Goal: Information Seeking & Learning: Learn about a topic

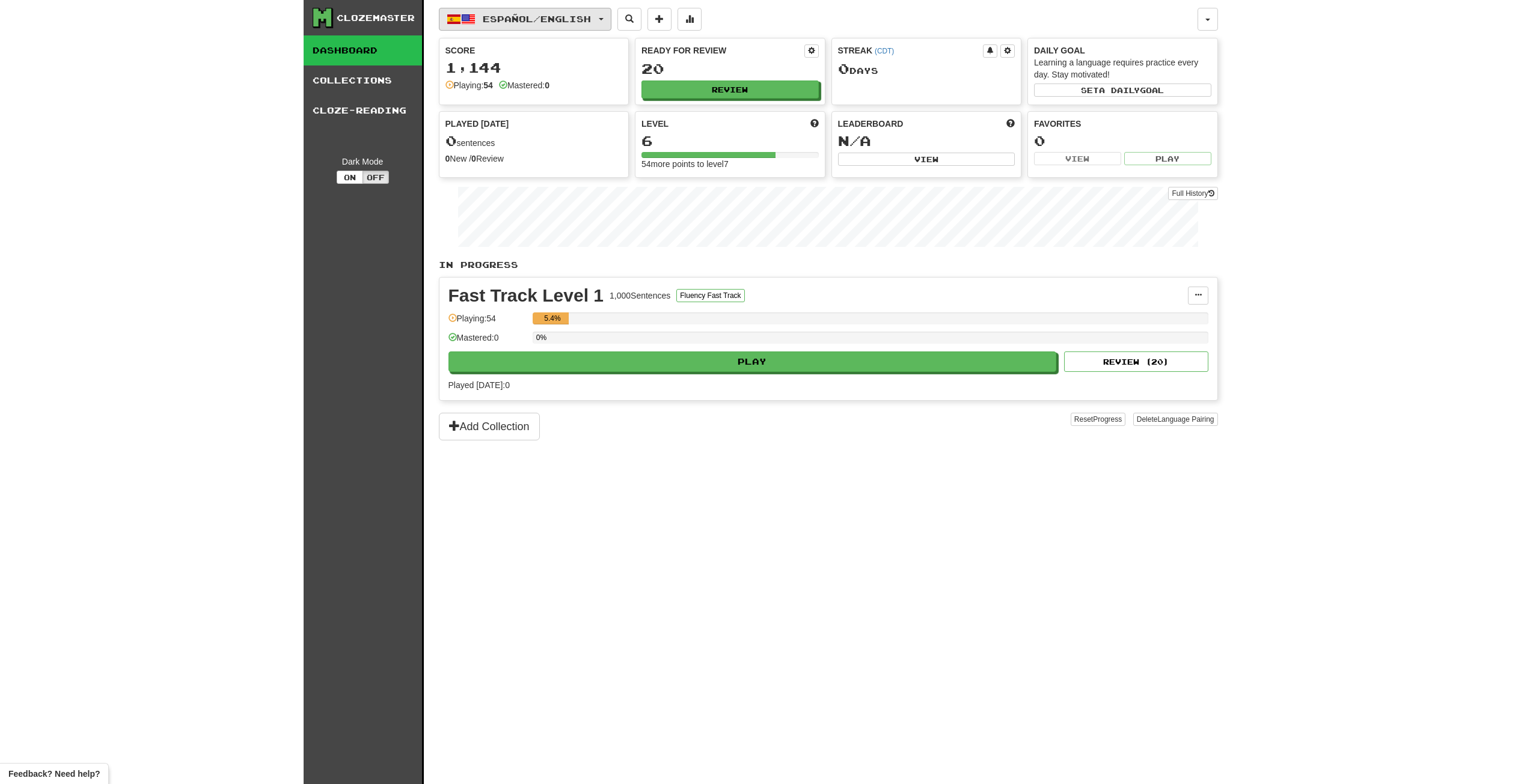
drag, startPoint x: 555, startPoint y: 16, endPoint x: 555, endPoint y: 26, distance: 10.0
click at [555, 16] on span "Español / English" at bounding box center [537, 18] width 108 height 10
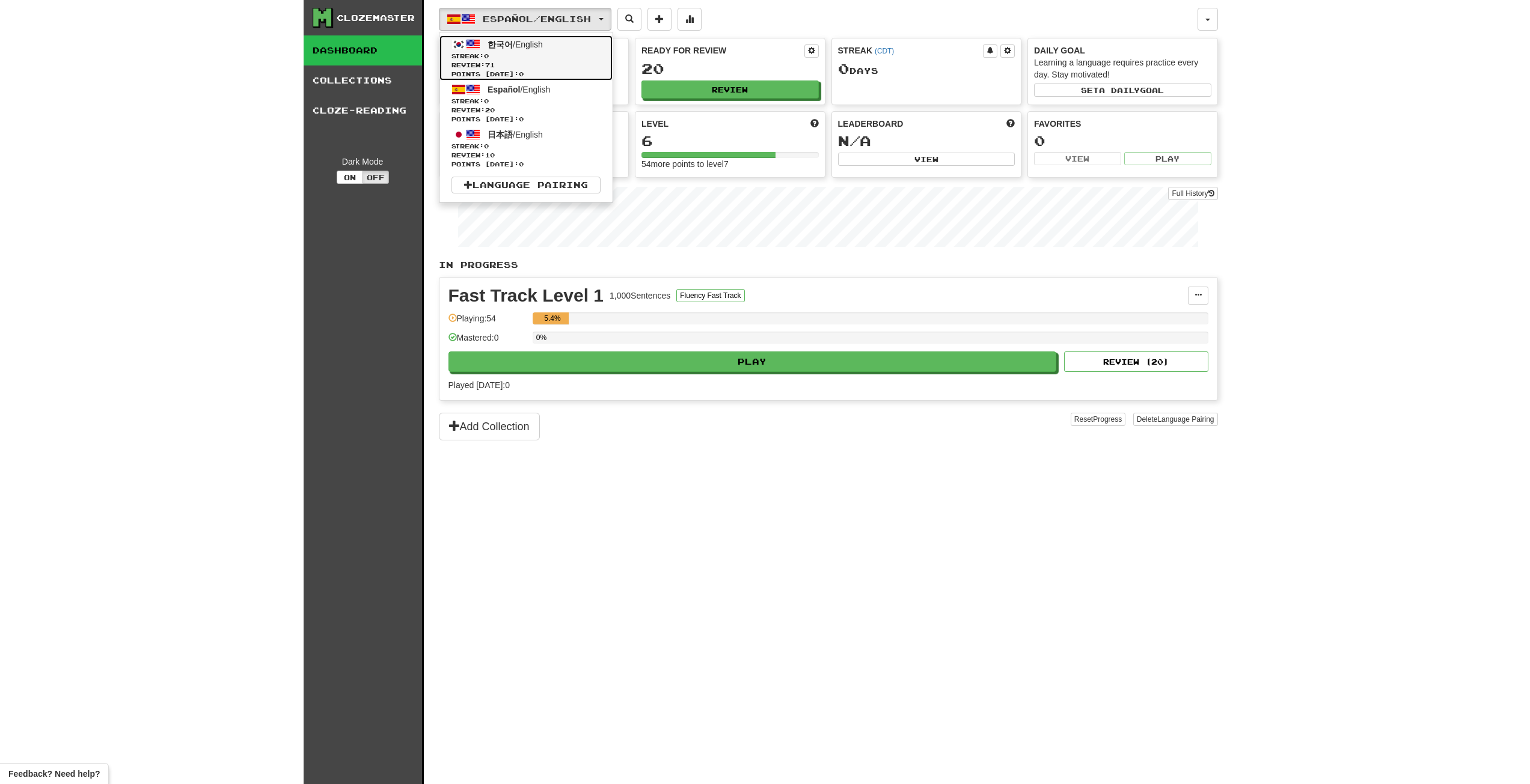
click at [557, 67] on span "Review: 71" at bounding box center [526, 65] width 149 height 9
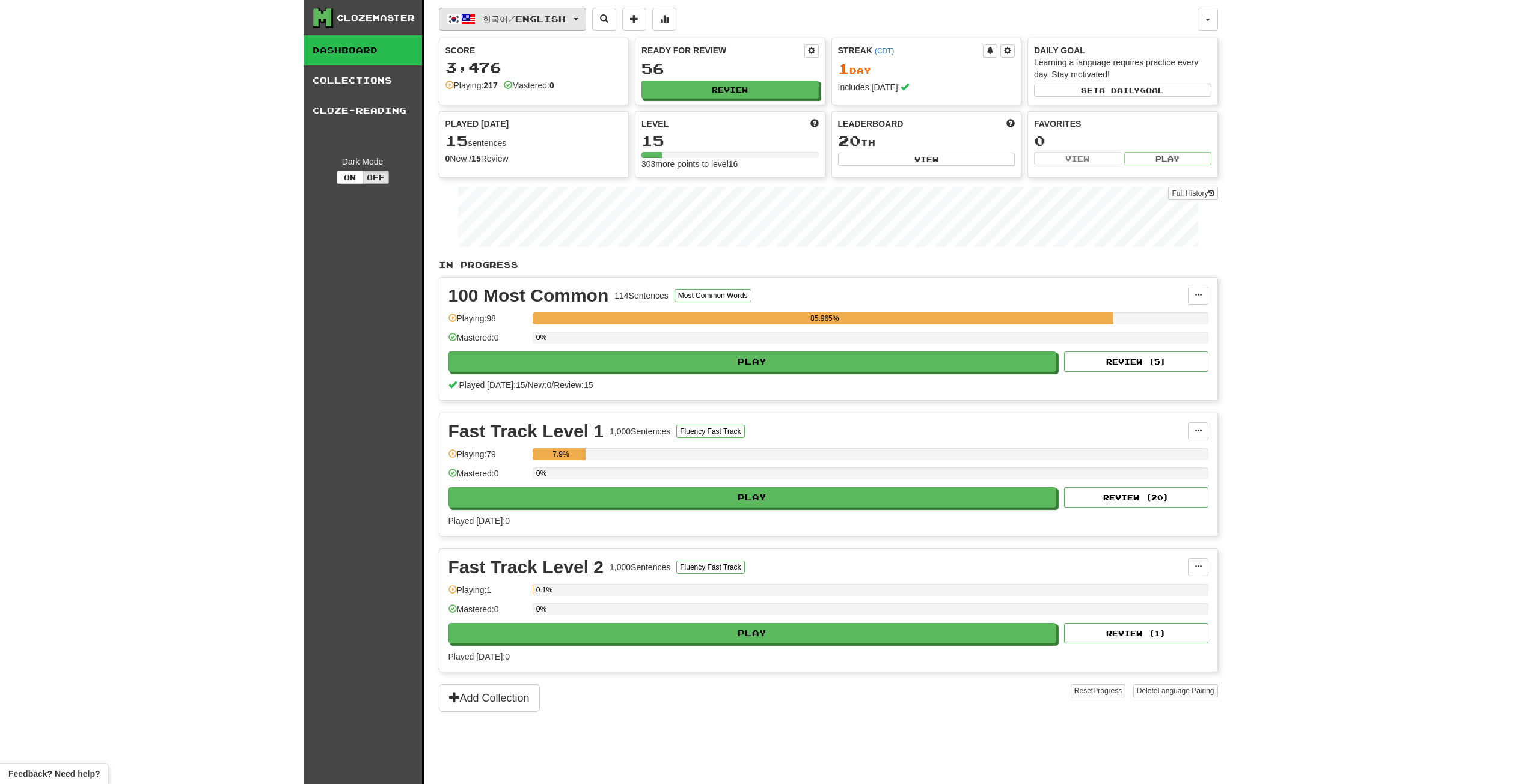
click at [566, 18] on span "한국어 / English" at bounding box center [524, 18] width 83 height 10
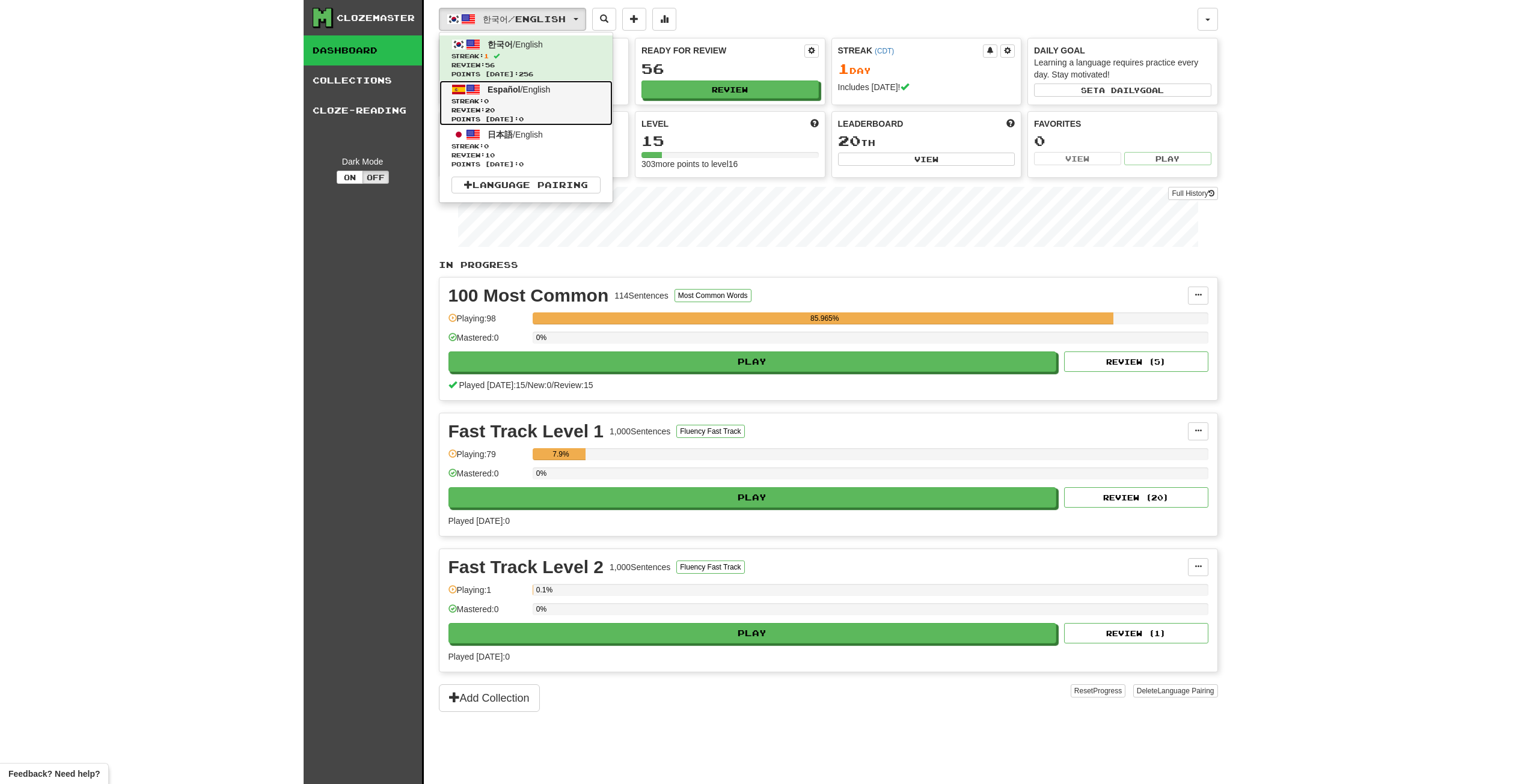
drag, startPoint x: 569, startPoint y: 101, endPoint x: 524, endPoint y: 106, distance: 45.3
click at [524, 106] on span "Review: 20" at bounding box center [526, 111] width 149 height 9
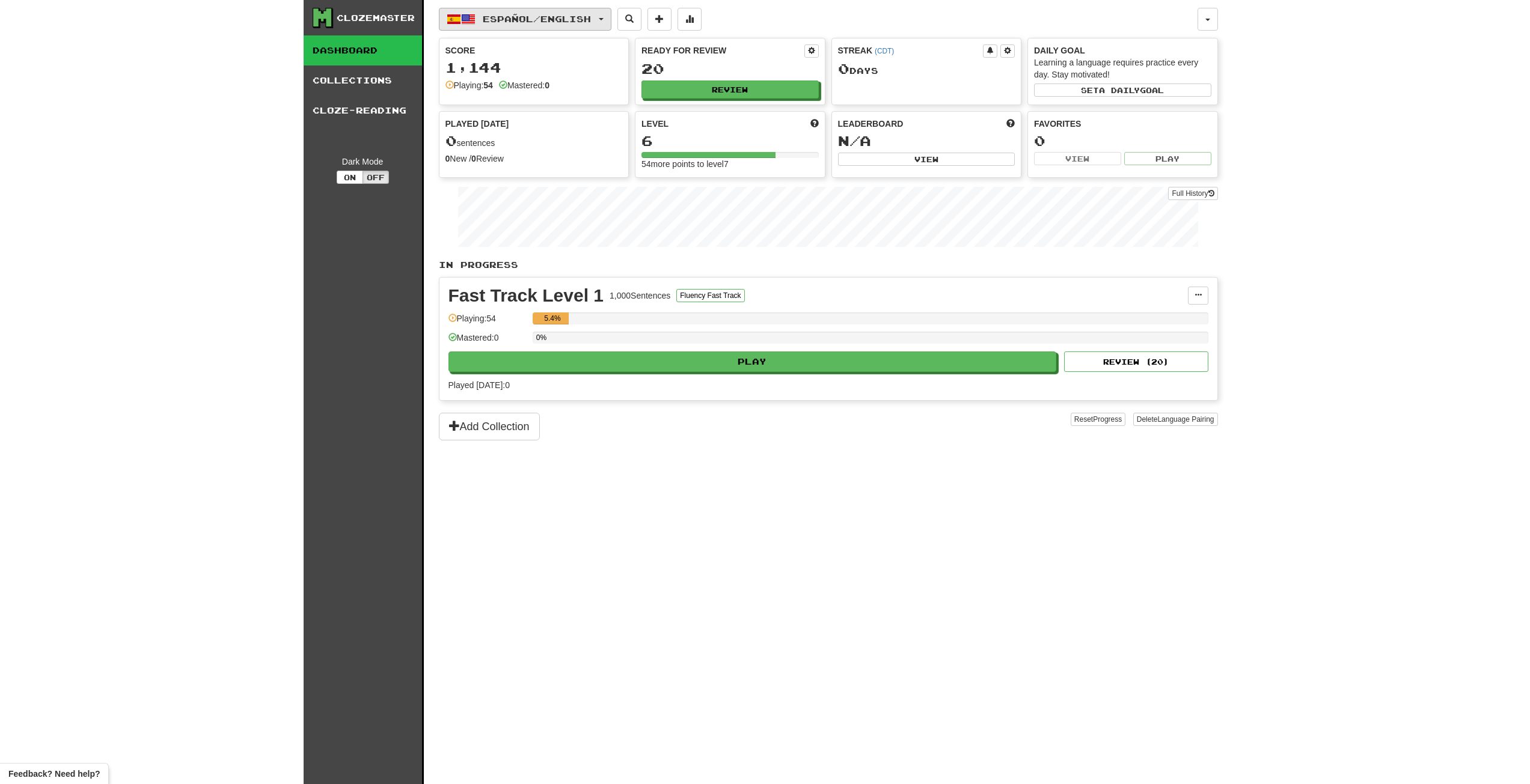
click at [611, 16] on button "Español / English" at bounding box center [525, 19] width 172 height 23
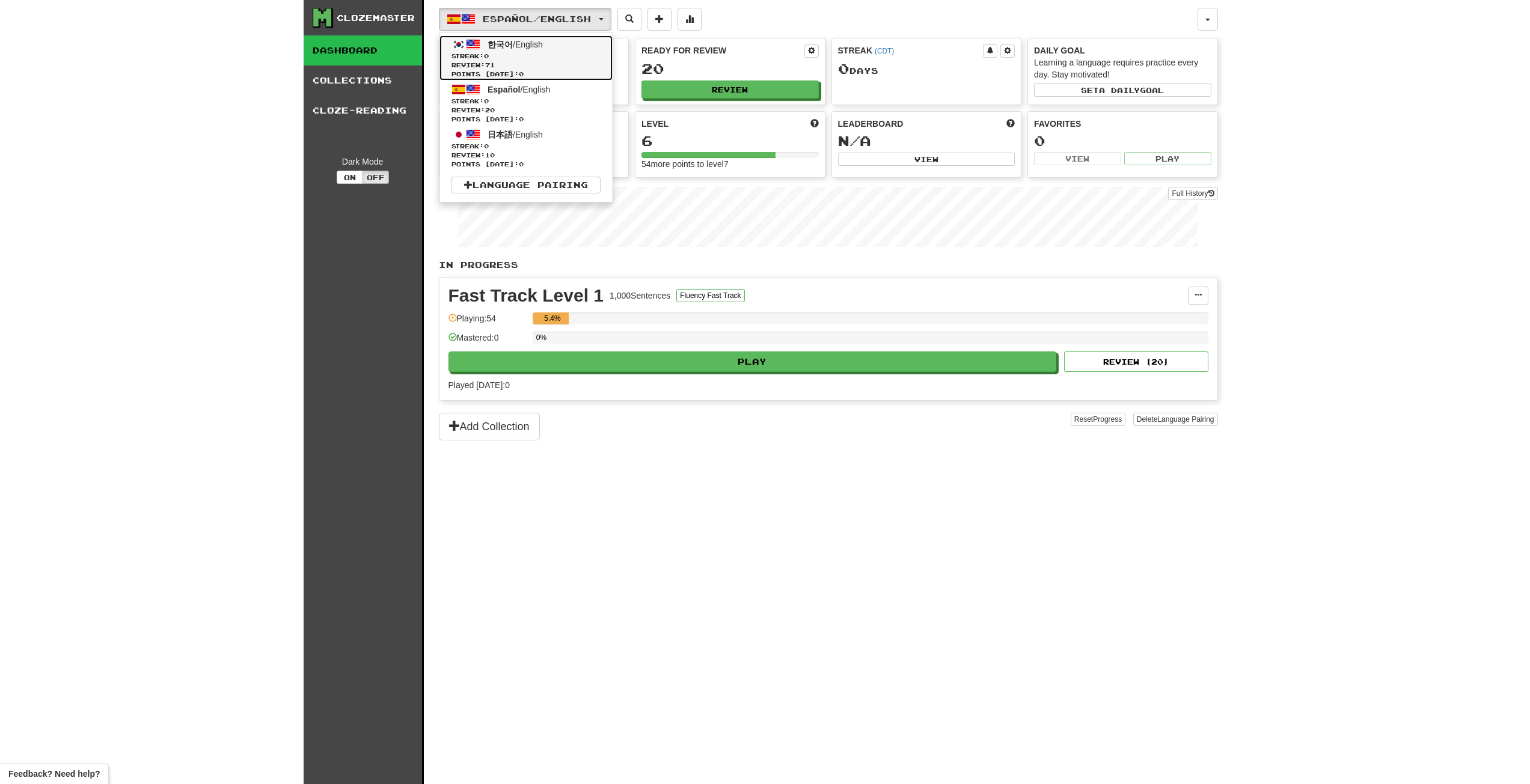
click at [517, 51] on span "Streak: 0" at bounding box center [526, 56] width 149 height 9
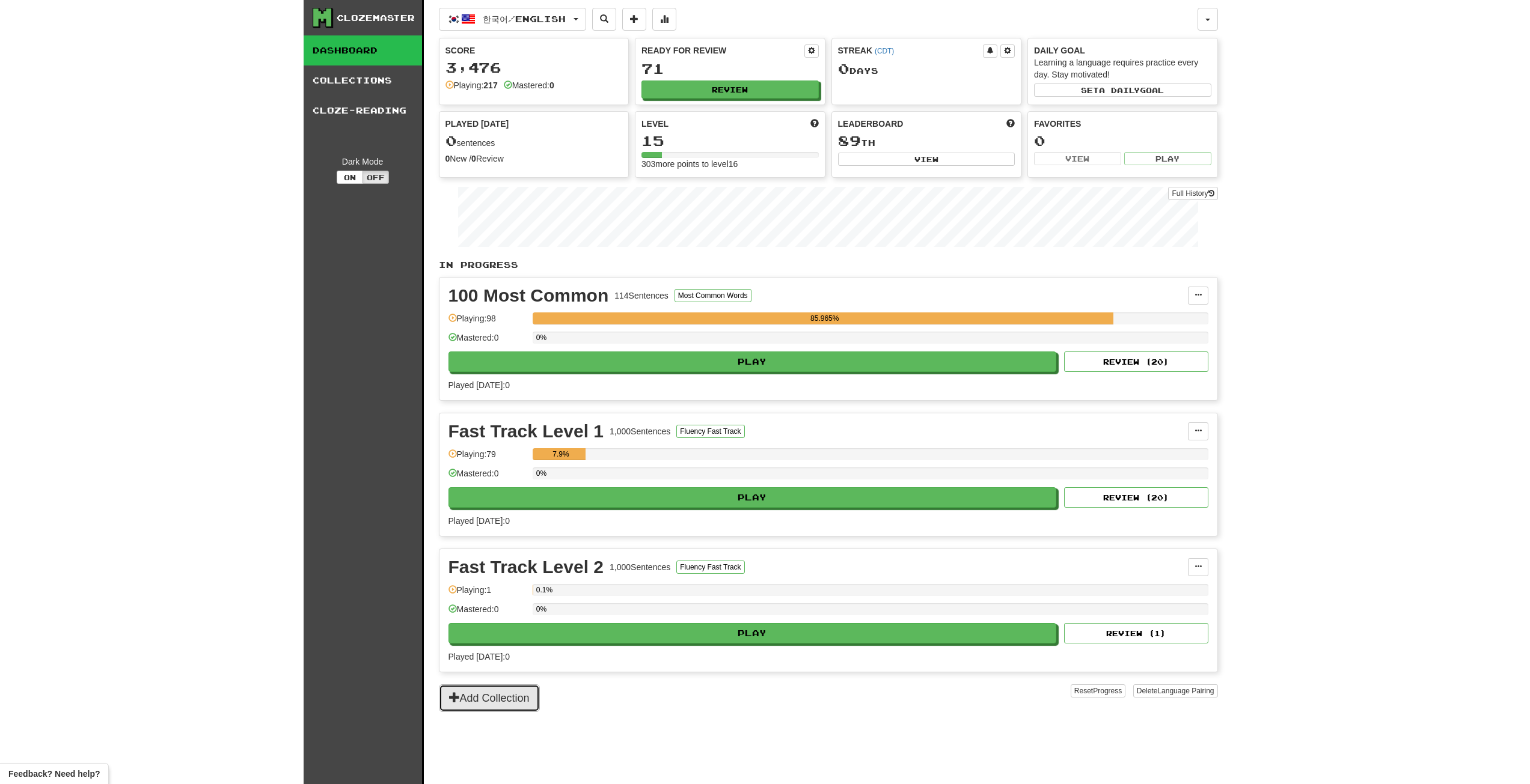
click at [514, 699] on button "Add Collection" at bounding box center [489, 698] width 101 height 28
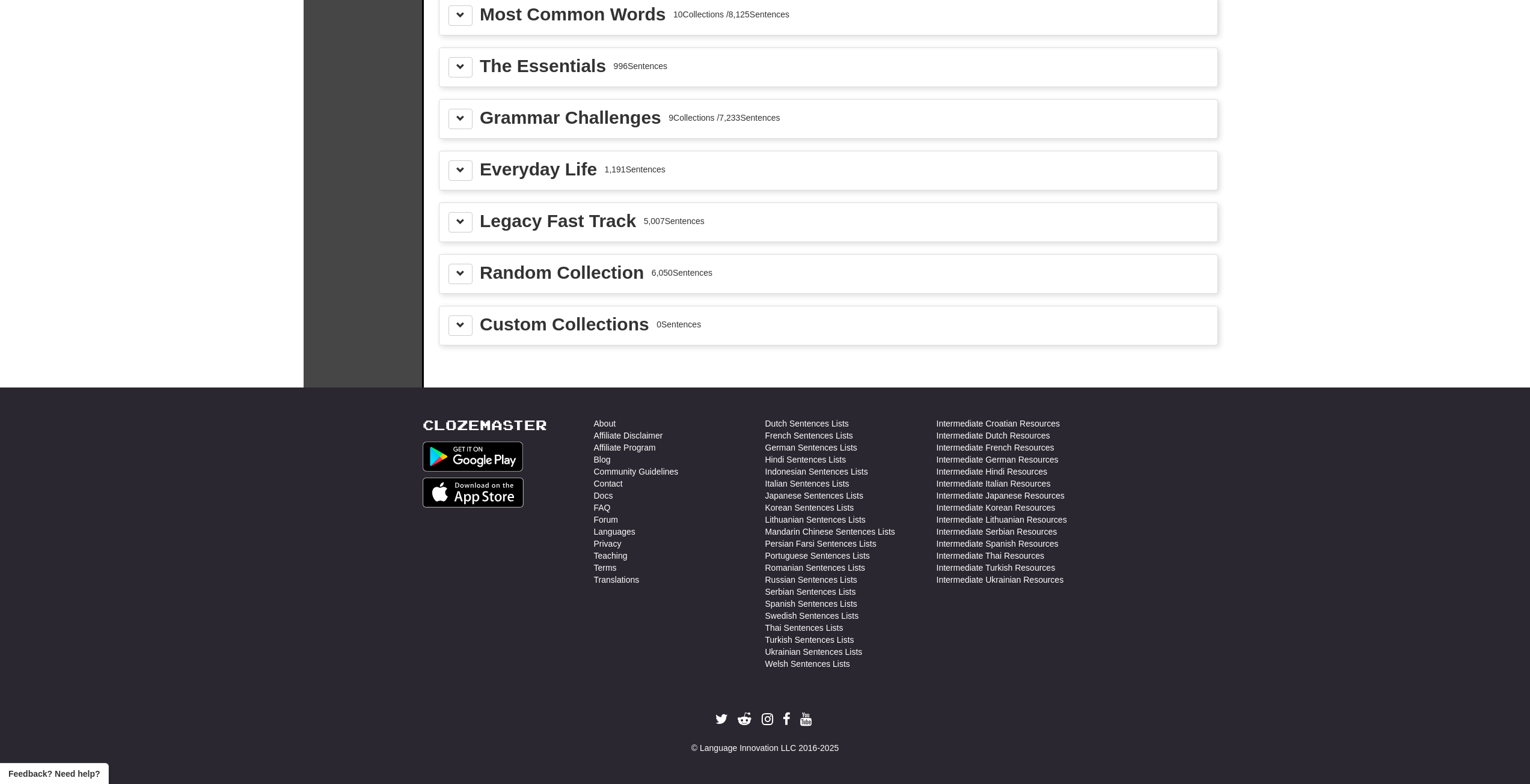
scroll to position [1075, 0]
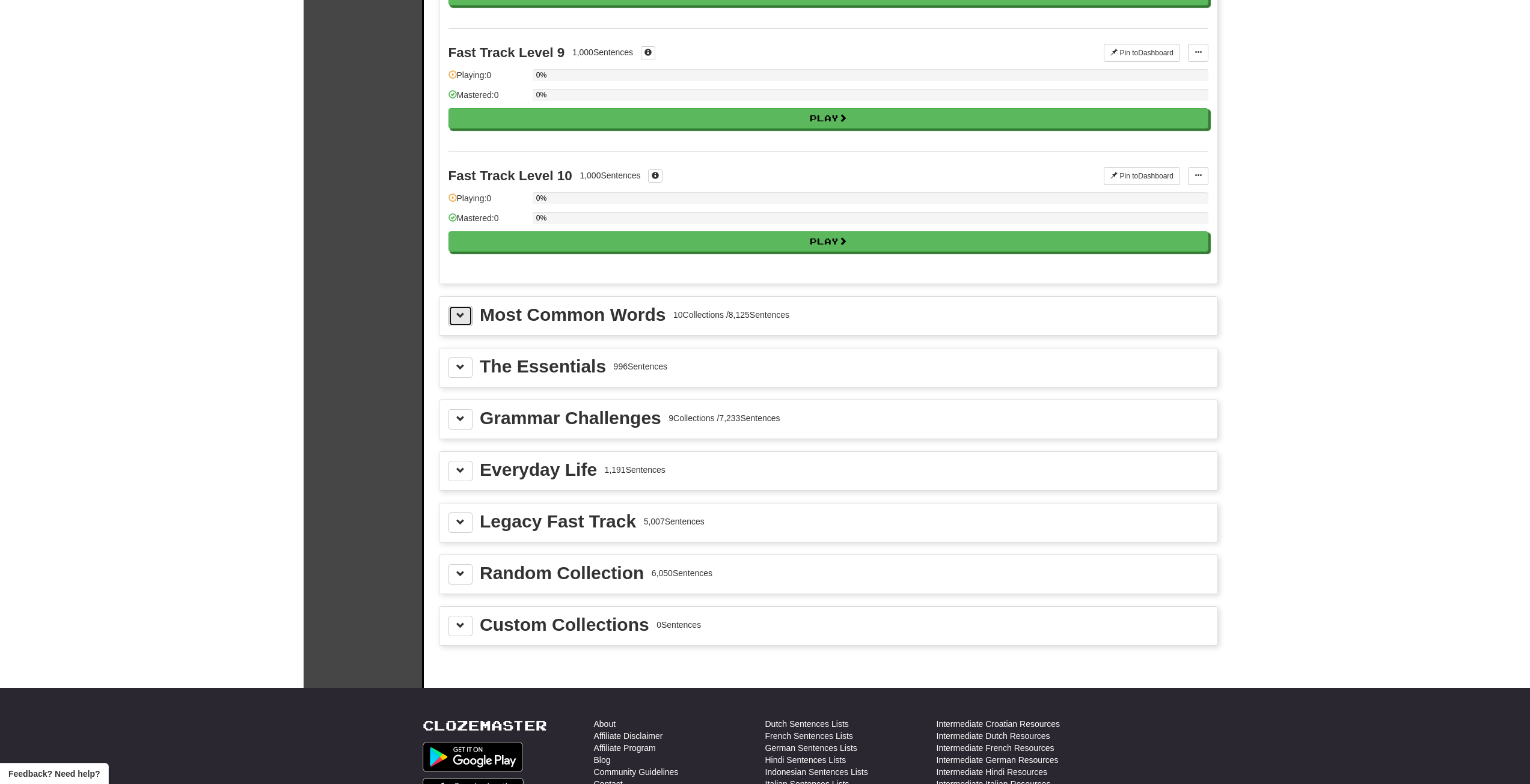
click at [462, 306] on button at bounding box center [460, 316] width 24 height 21
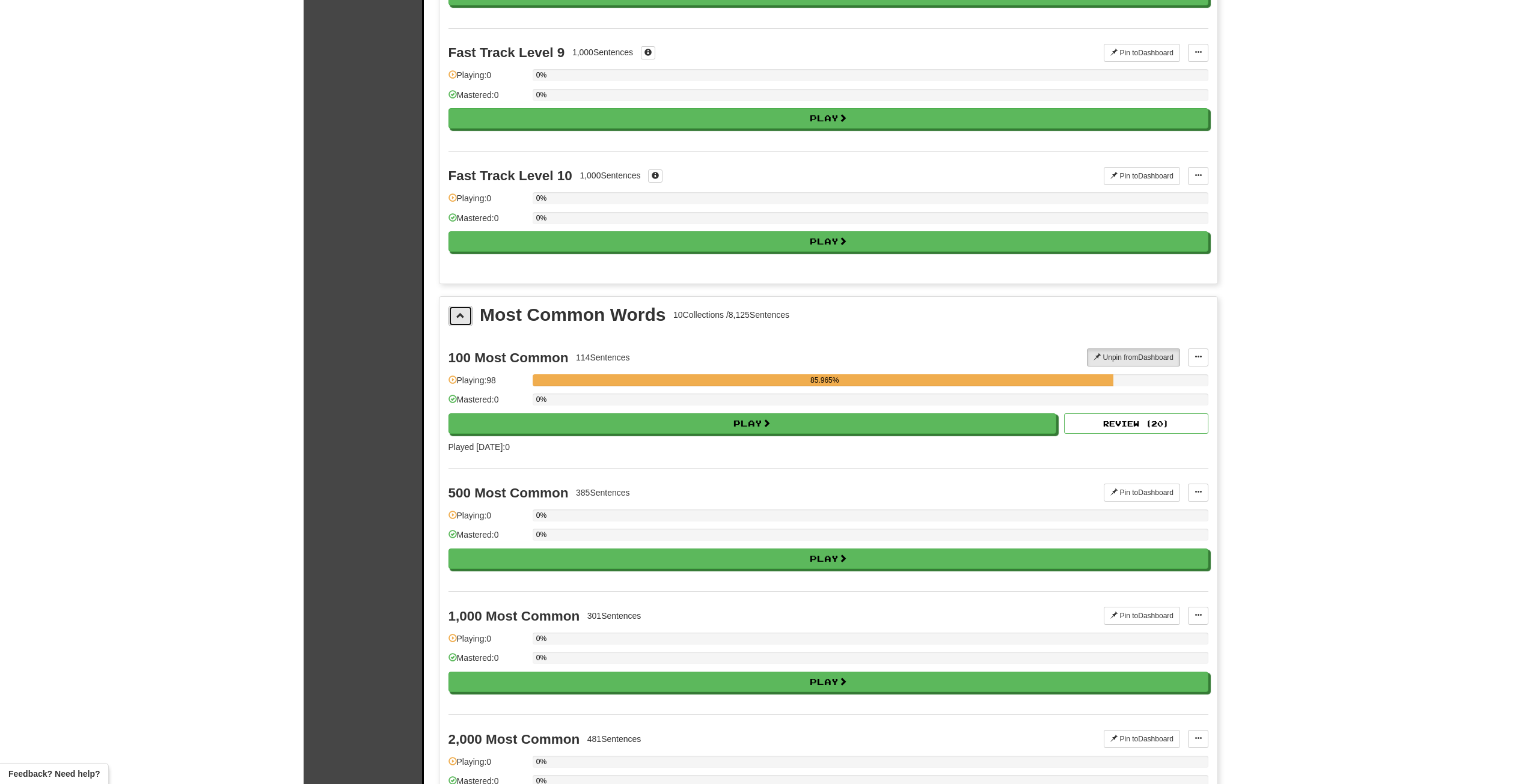
click at [463, 318] on span at bounding box center [460, 315] width 8 height 8
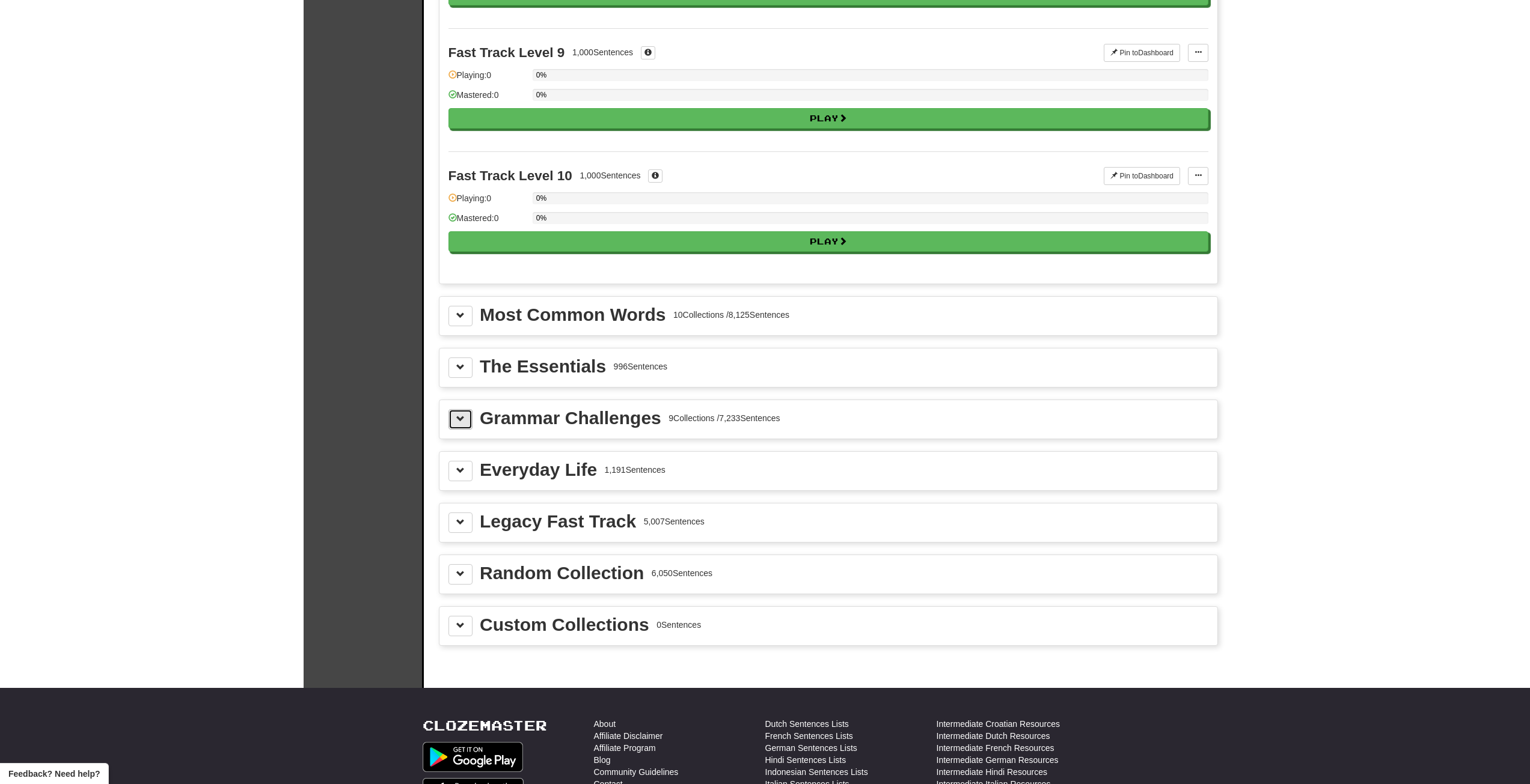
click at [467, 420] on button at bounding box center [460, 419] width 24 height 21
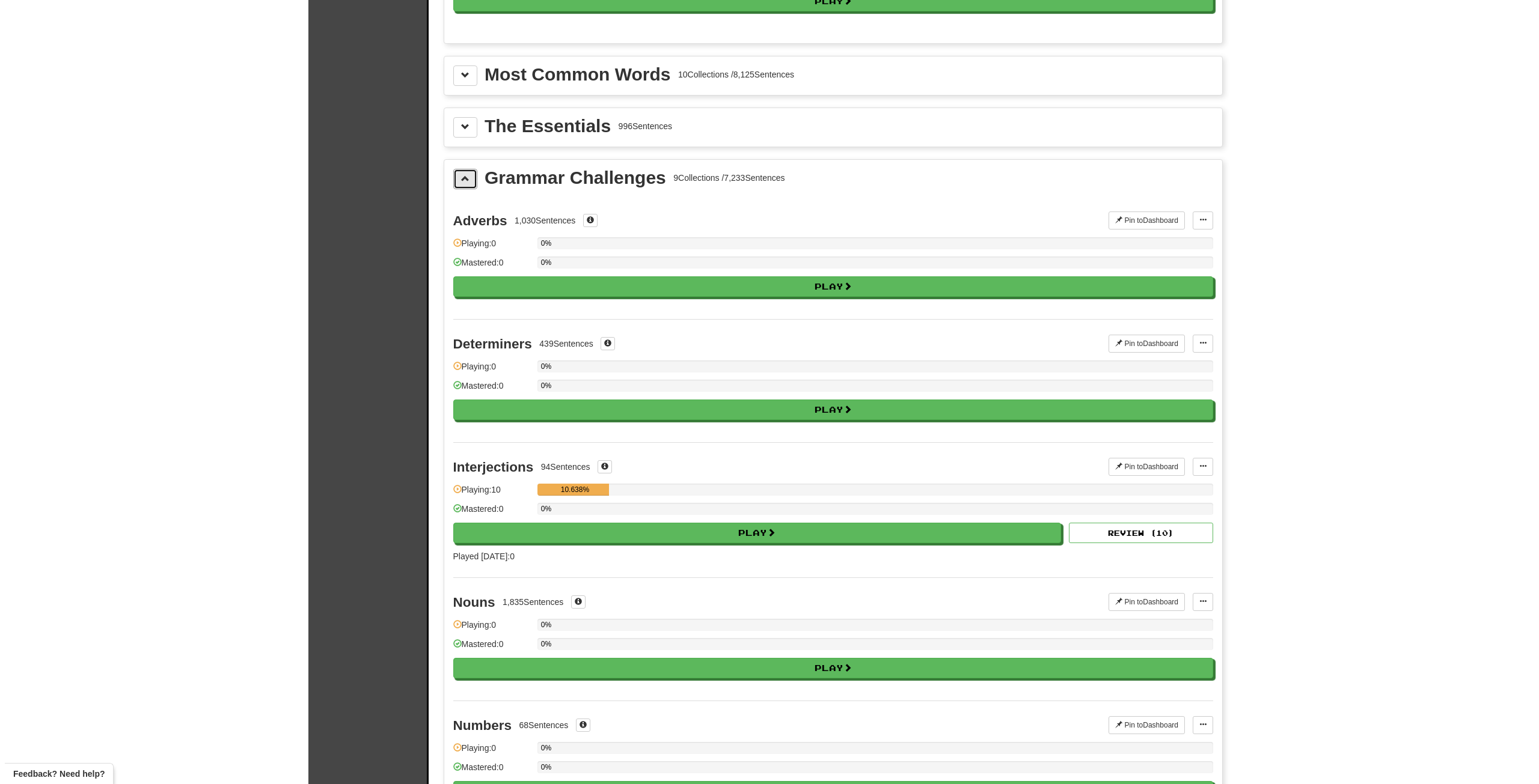
scroll to position [1495, 0]
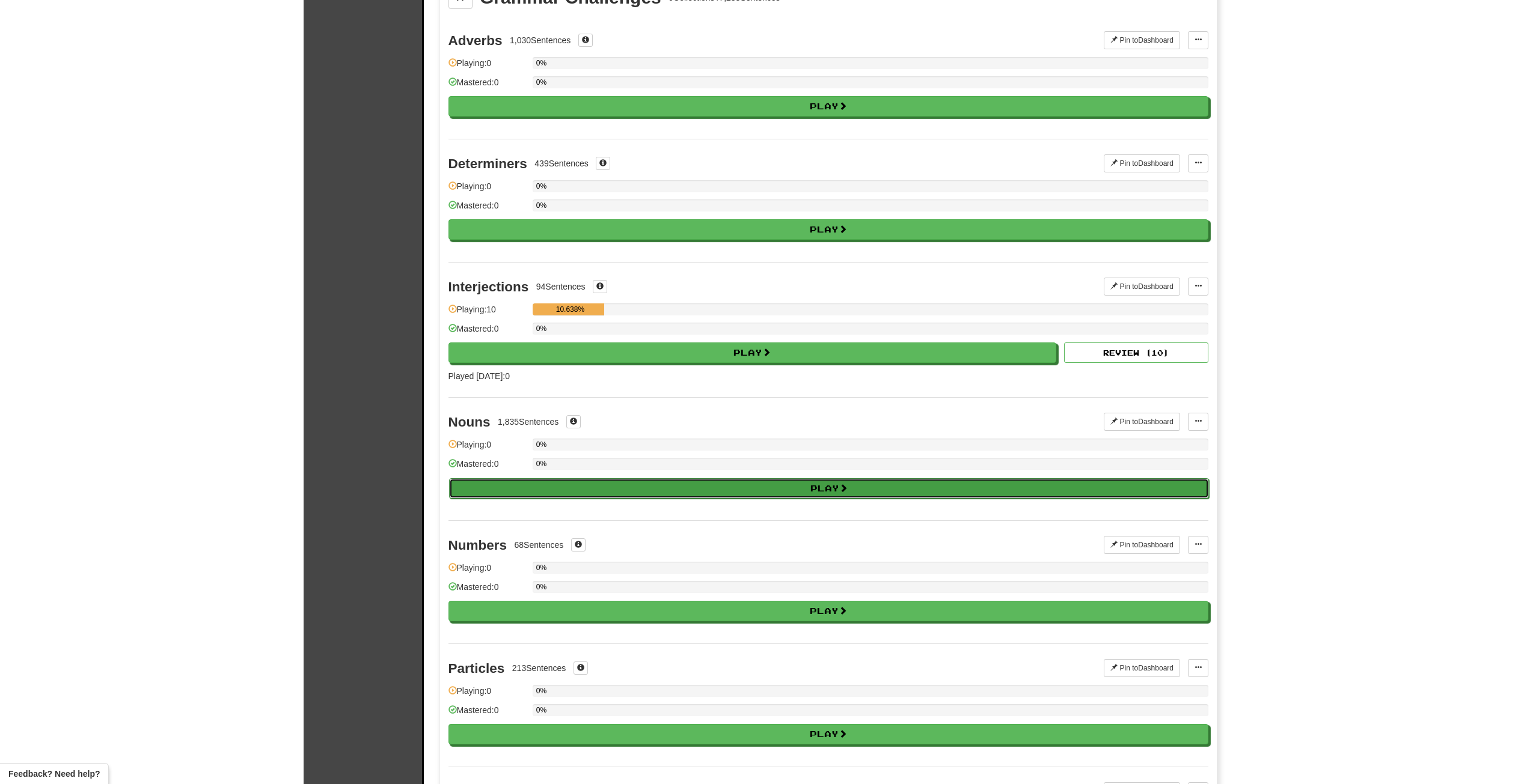
click at [602, 489] on button "Play" at bounding box center [829, 488] width 760 height 21
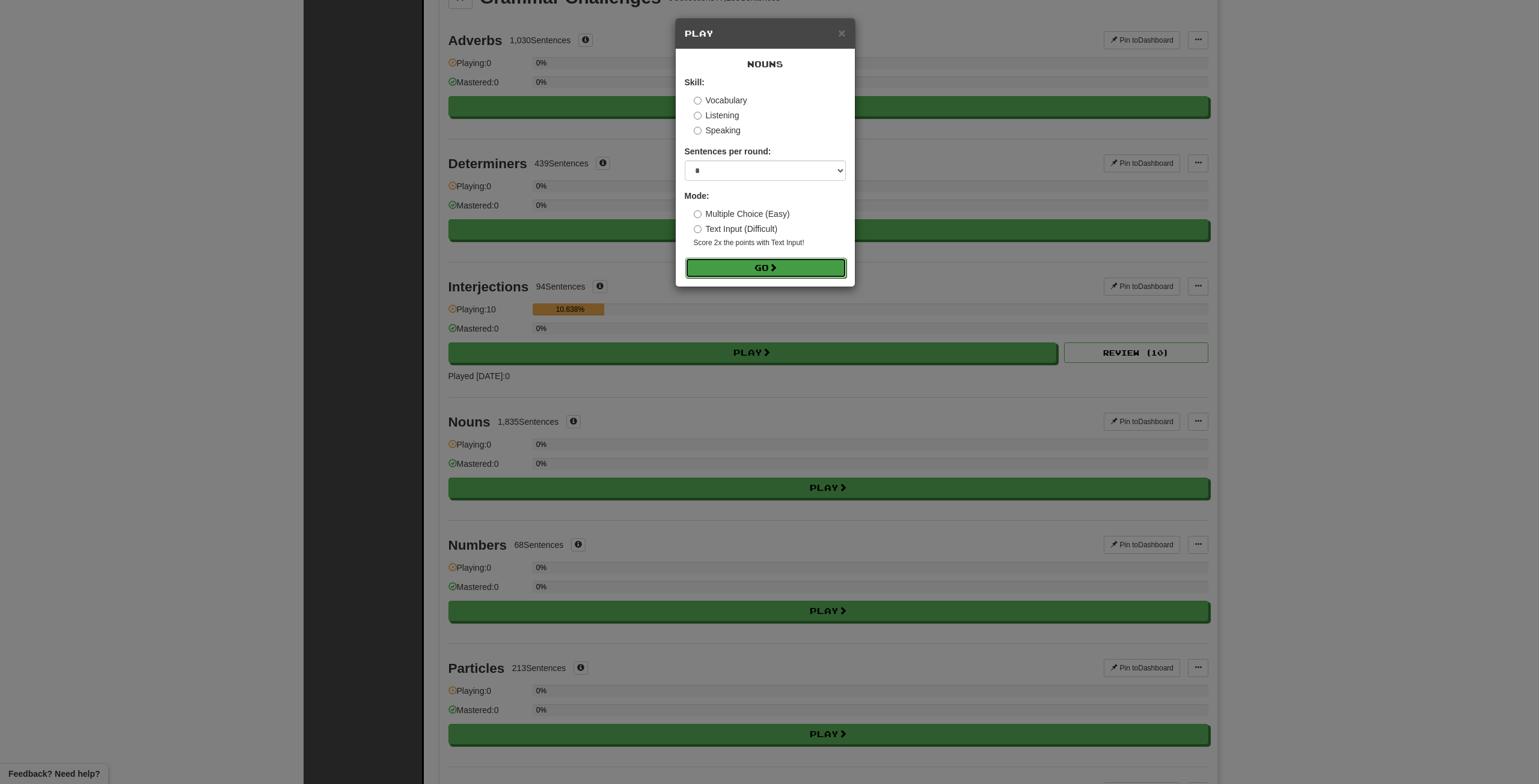
click at [774, 261] on button "Go" at bounding box center [766, 267] width 162 height 21
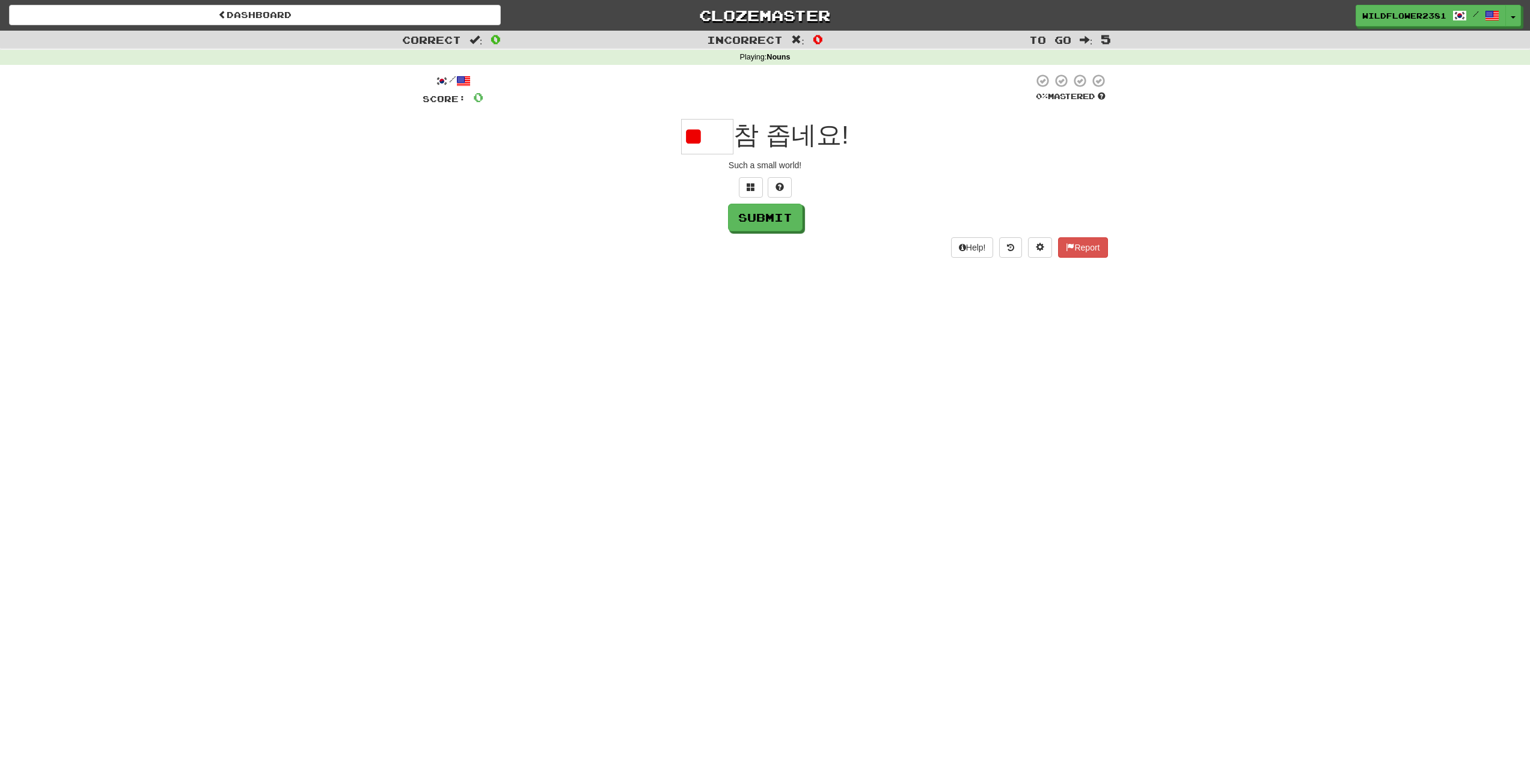
type input "*"
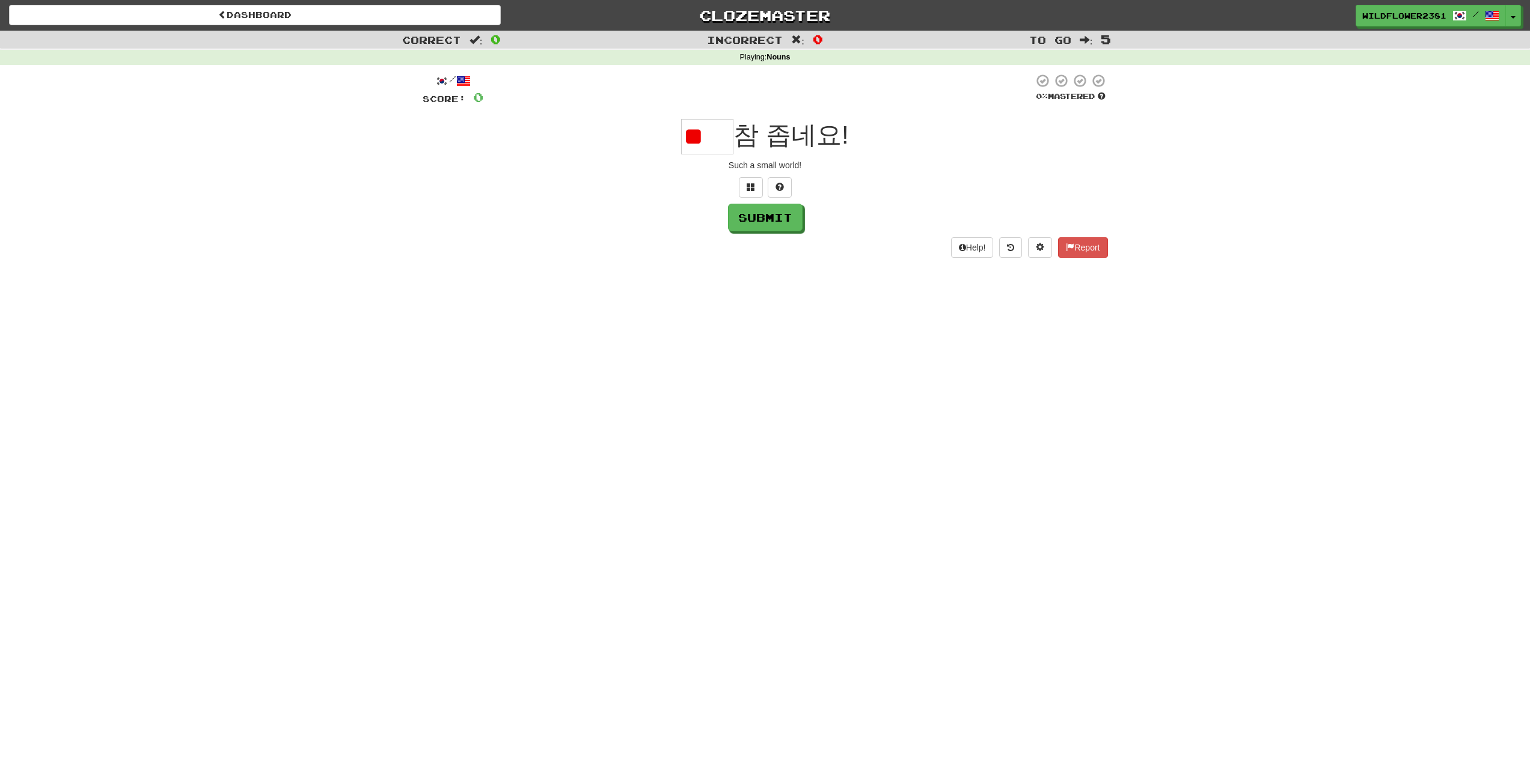
type input "*"
click at [750, 188] on span at bounding box center [750, 187] width 8 height 8
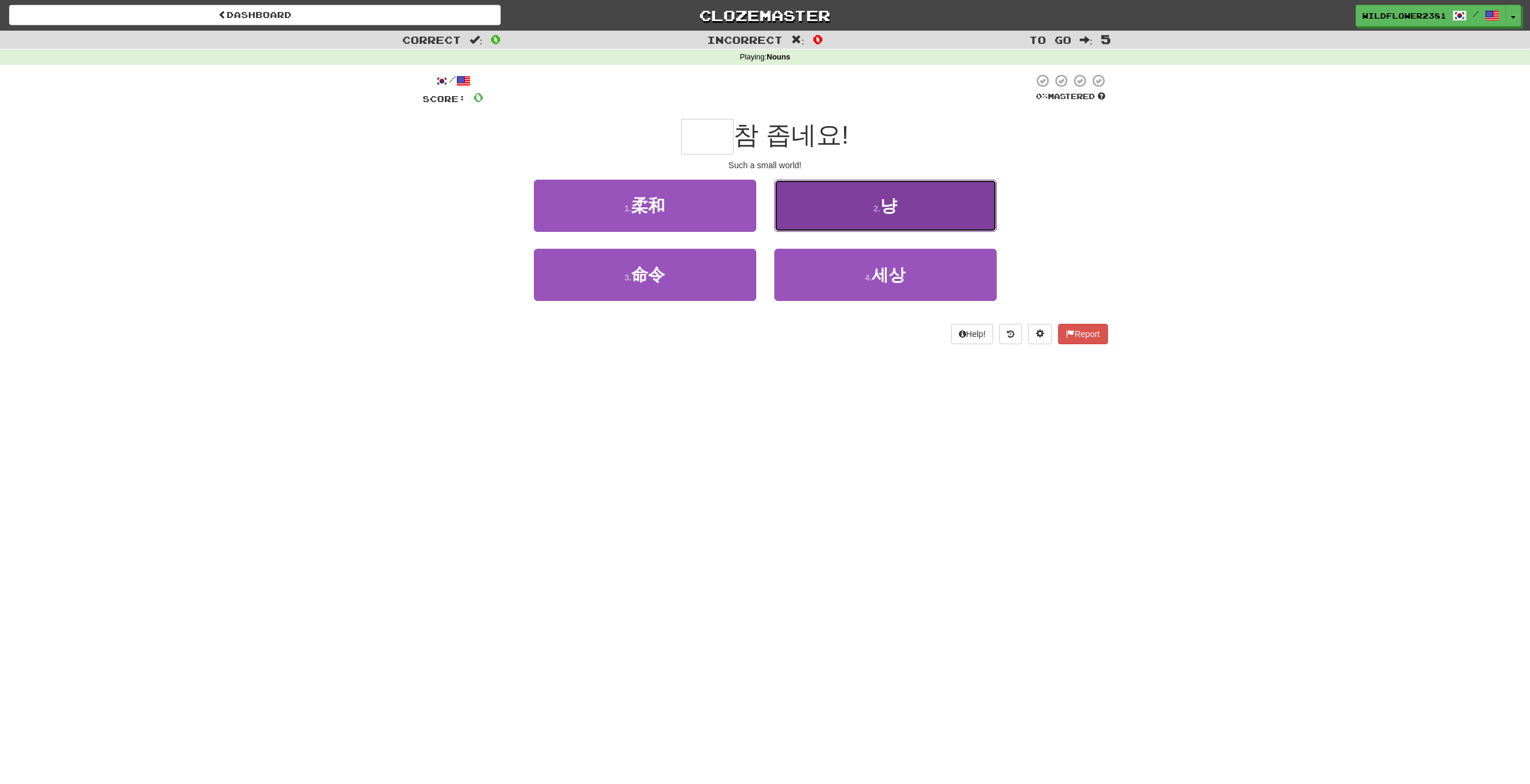
click at [837, 228] on button "2 . 냥" at bounding box center [885, 206] width 222 height 52
type input "**"
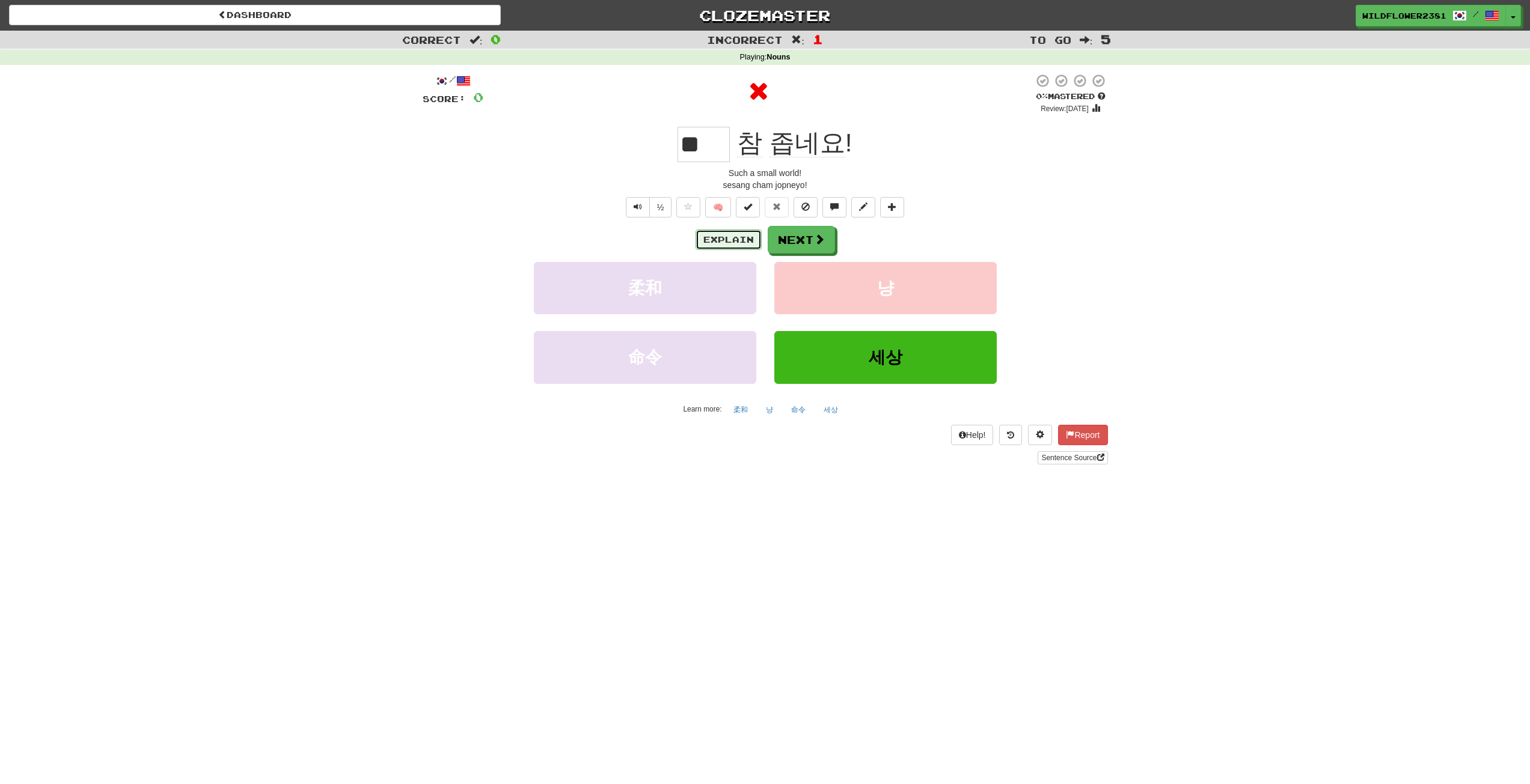
click at [726, 238] on button "Explain" at bounding box center [729, 240] width 66 height 21
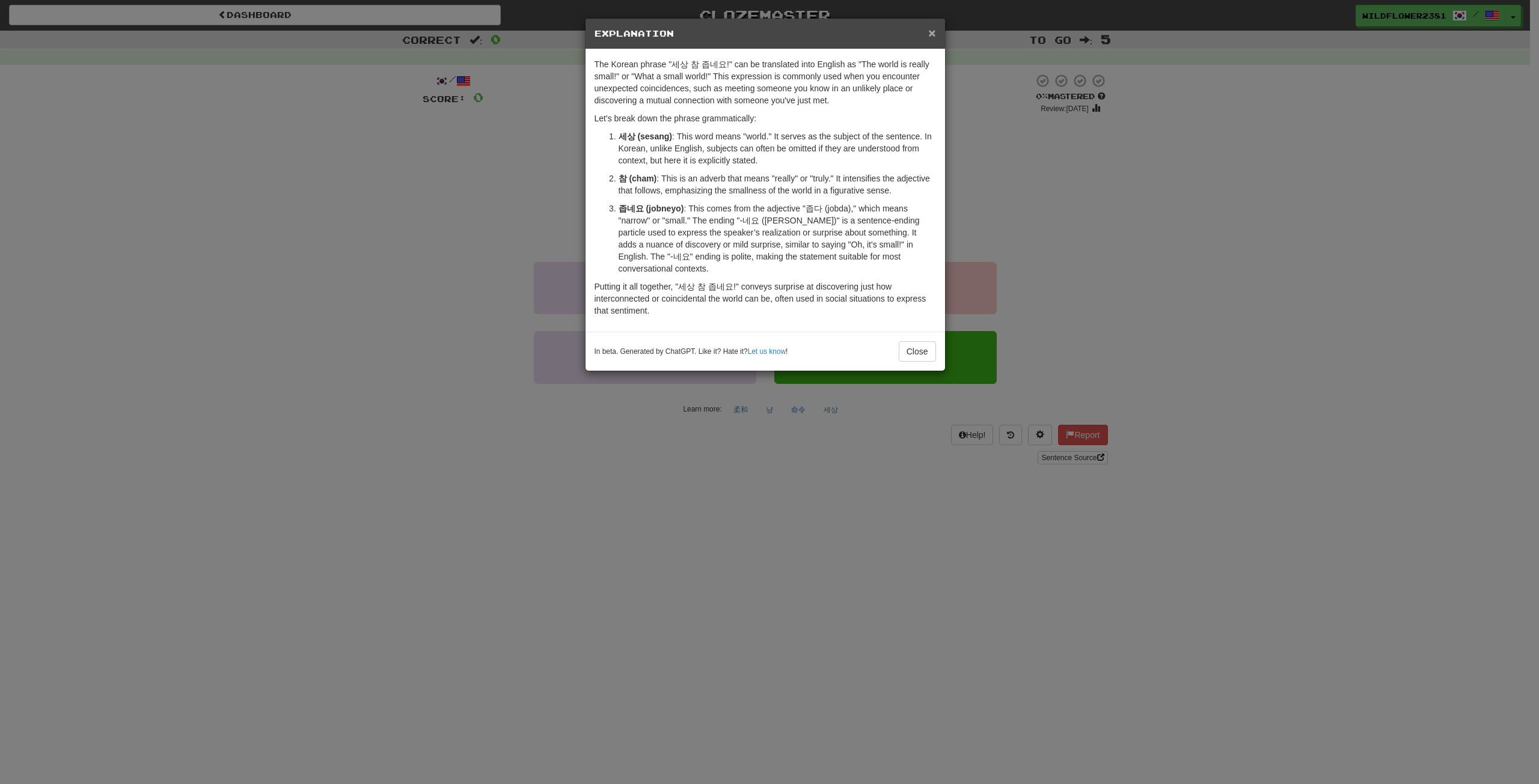
click at [933, 32] on span "×" at bounding box center [931, 33] width 7 height 14
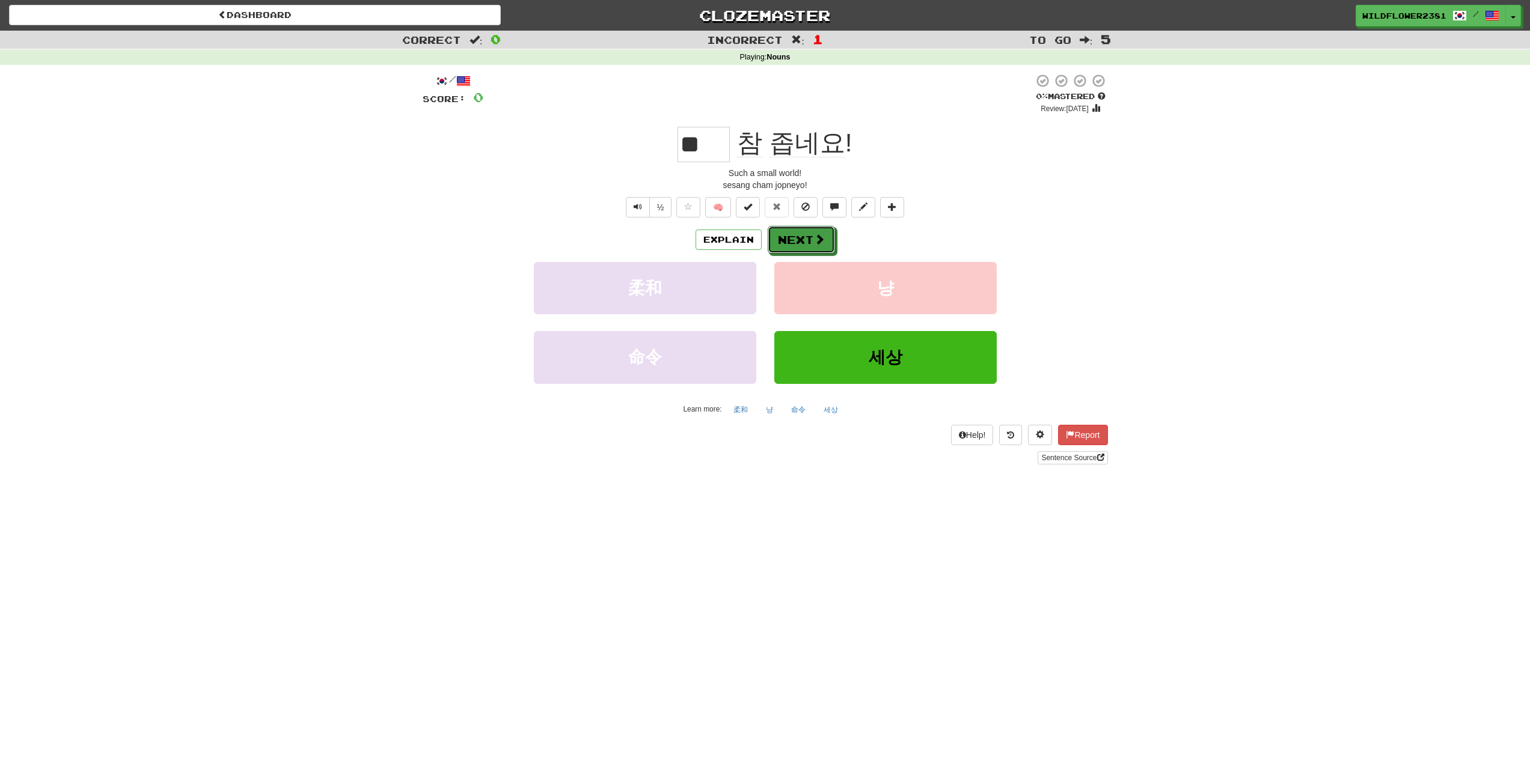
drag, startPoint x: 783, startPoint y: 233, endPoint x: 783, endPoint y: 241, distance: 8.0
click at [783, 241] on button "Next" at bounding box center [801, 240] width 68 height 28
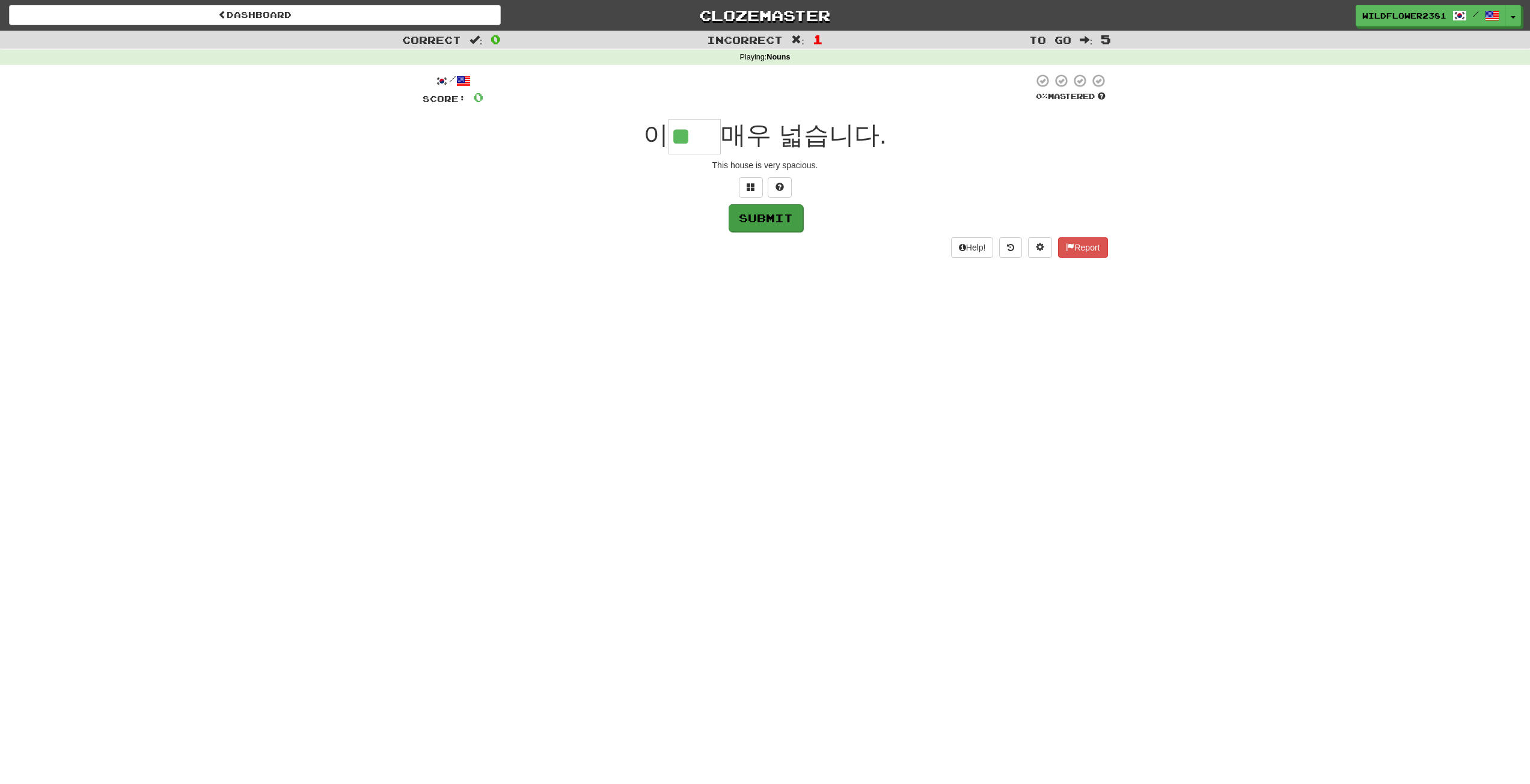
type input "**"
click at [756, 208] on button "Submit" at bounding box center [766, 218] width 75 height 28
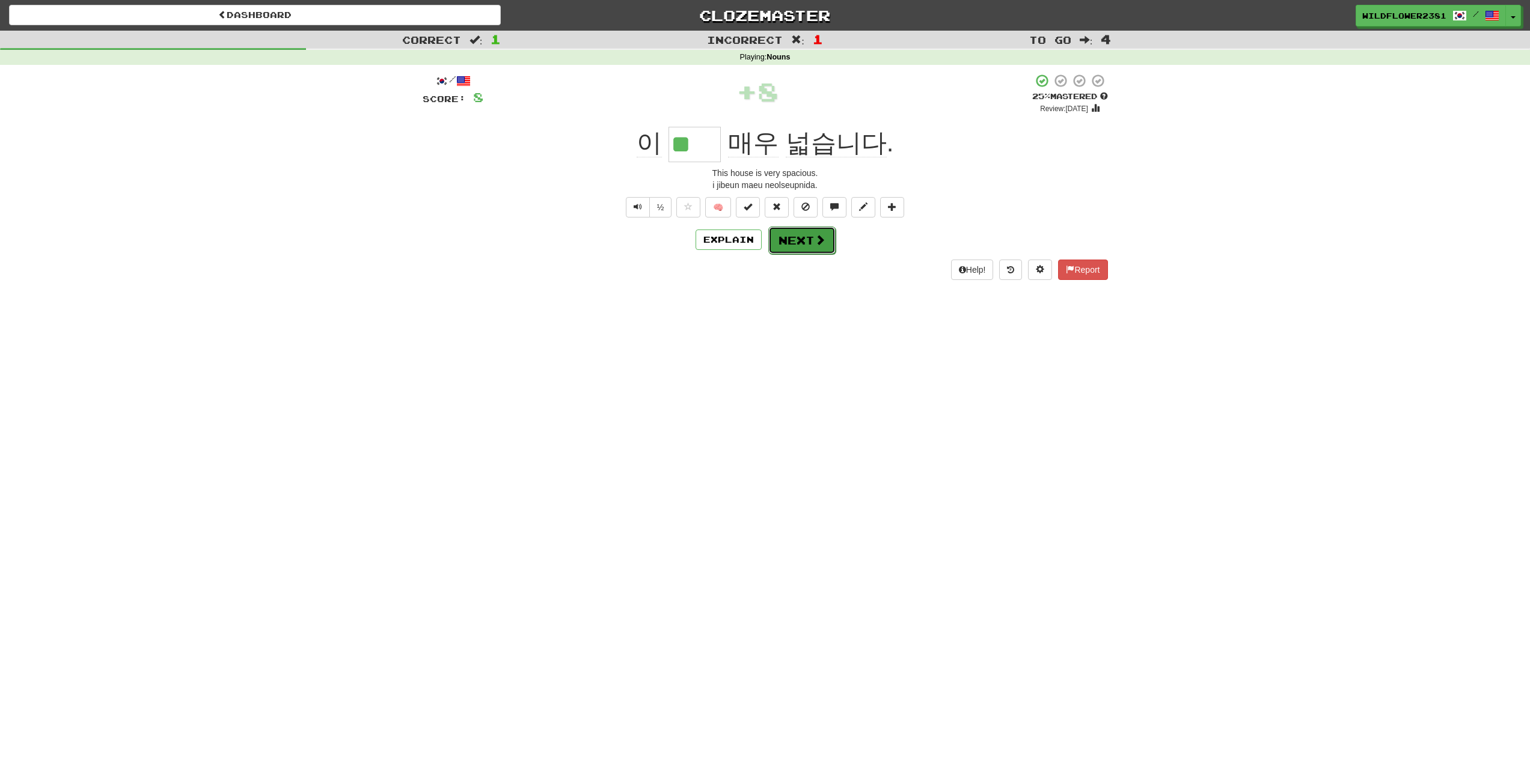
click at [787, 247] on button "Next" at bounding box center [802, 241] width 68 height 28
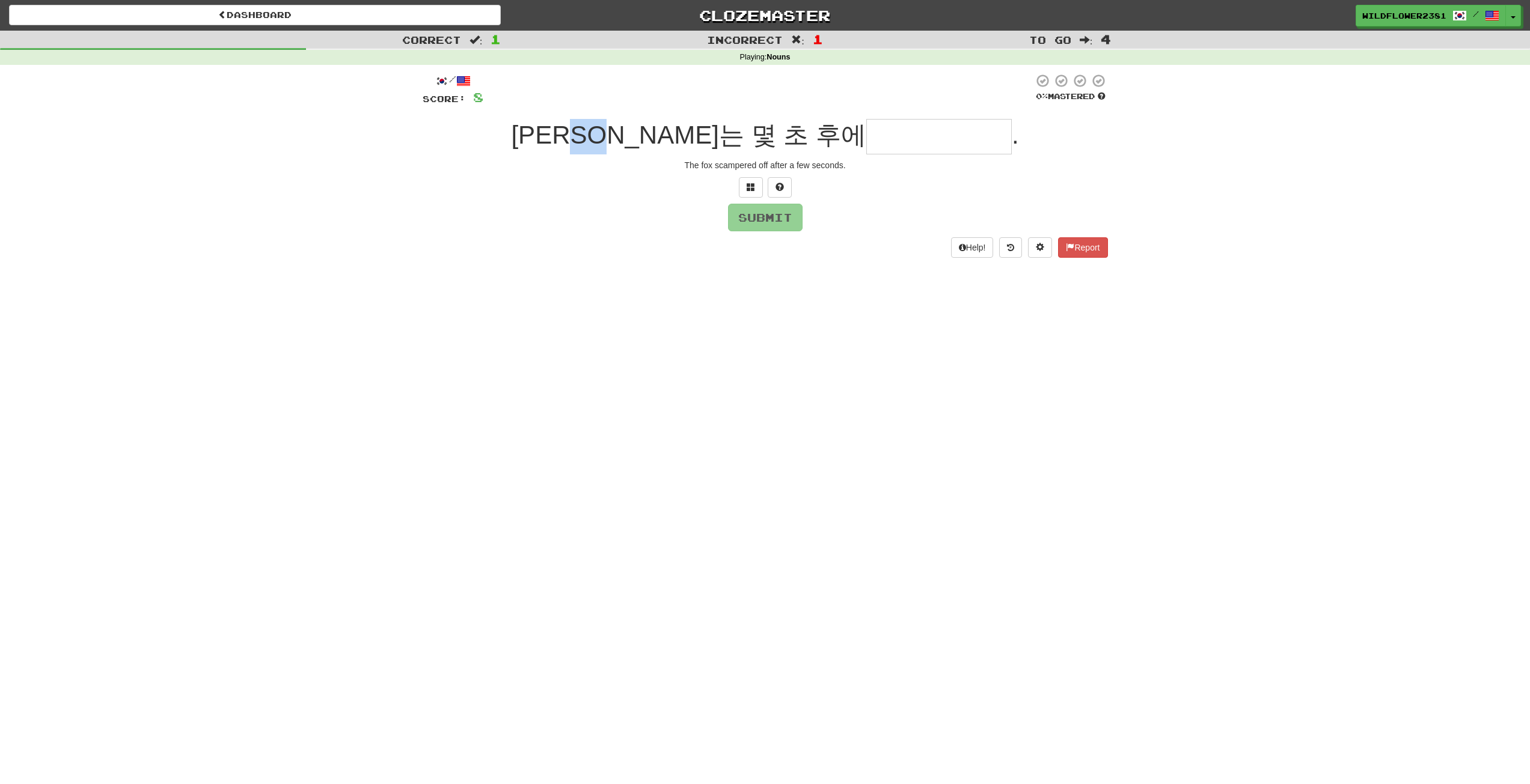
drag, startPoint x: 677, startPoint y: 144, endPoint x: 721, endPoint y: 145, distance: 44.0
click at [717, 145] on span "여우는 몇 초 후에" at bounding box center [688, 135] width 354 height 28
click at [710, 161] on div "The fox scampered off after a few seconds." at bounding box center [765, 165] width 685 height 12
drag, startPoint x: 604, startPoint y: 142, endPoint x: 650, endPoint y: 149, distance: 46.5
click at [646, 147] on span "여우는 몇 초 후에" at bounding box center [688, 135] width 354 height 28
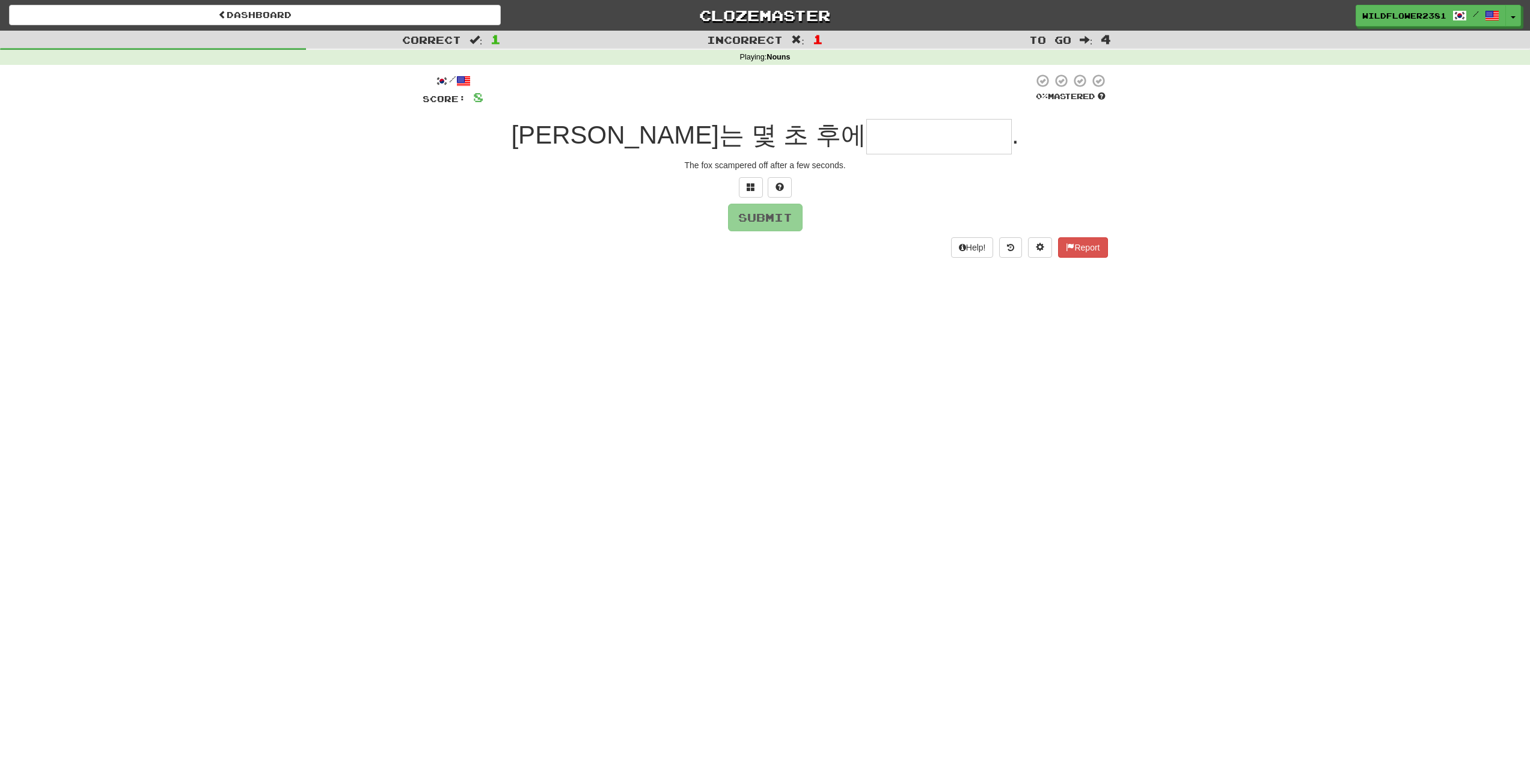
click at [683, 198] on div "/ Score: 8 0 % Mastered 여우는 몇 초 후에 . The fox scampered off after a few seconds.…" at bounding box center [765, 164] width 685 height 184
click at [866, 139] on input "text" at bounding box center [939, 137] width 145 height 35
type input "*"
click at [752, 180] on button at bounding box center [750, 188] width 24 height 21
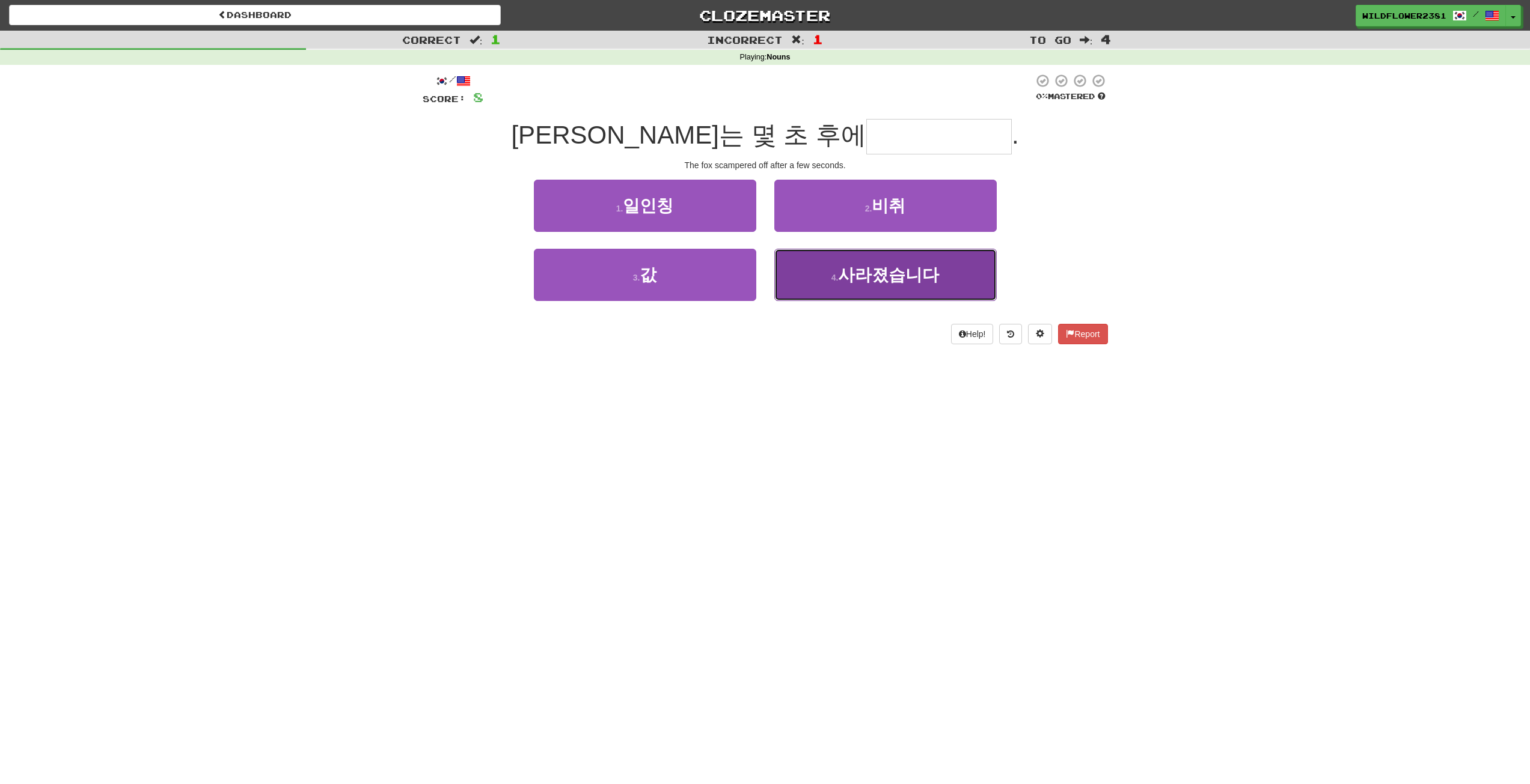
click at [807, 280] on button "4 . 사라졌습니다" at bounding box center [885, 275] width 222 height 52
type input "******"
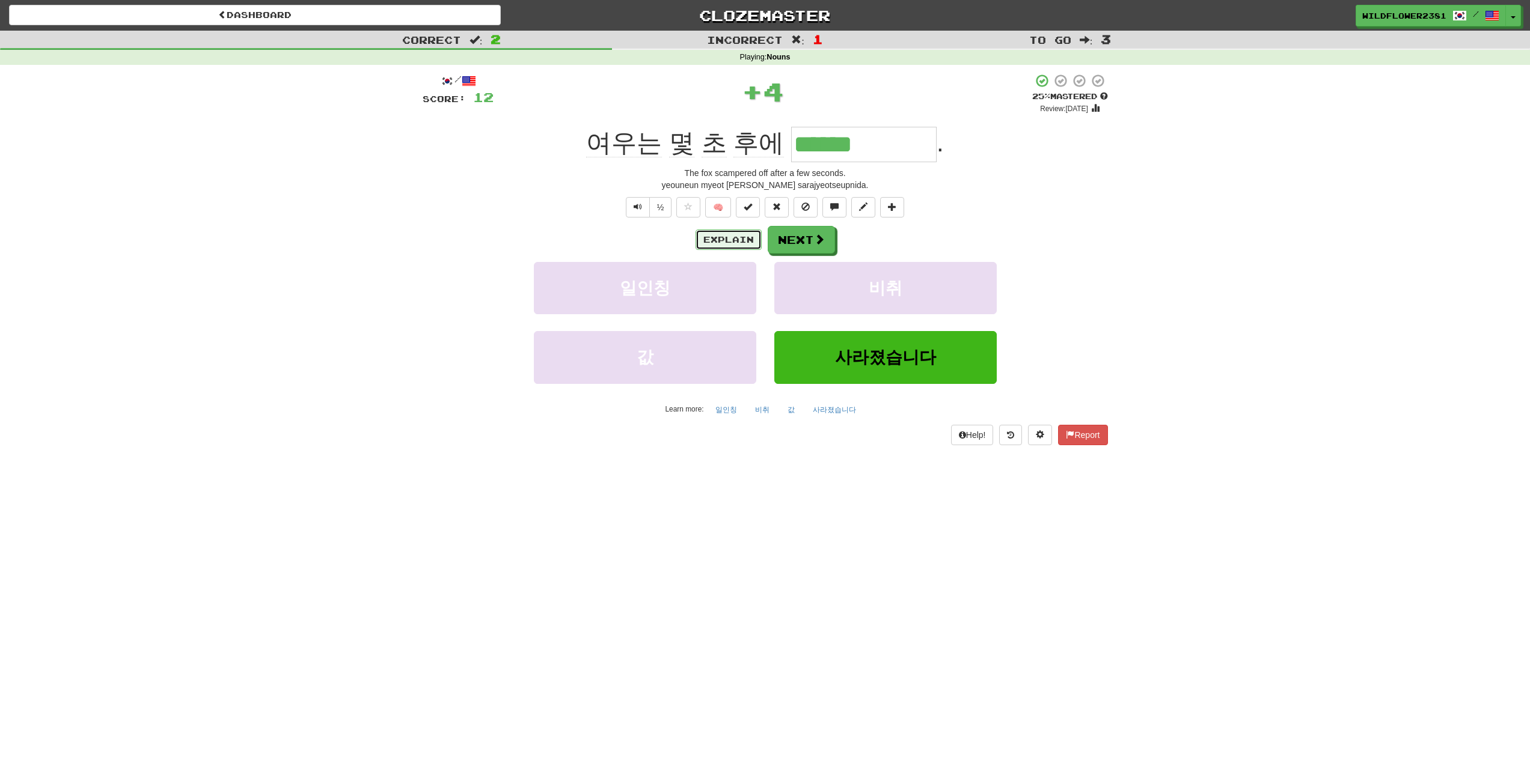
click at [737, 238] on button "Explain" at bounding box center [729, 240] width 66 height 21
